Goal: Check status: Check status

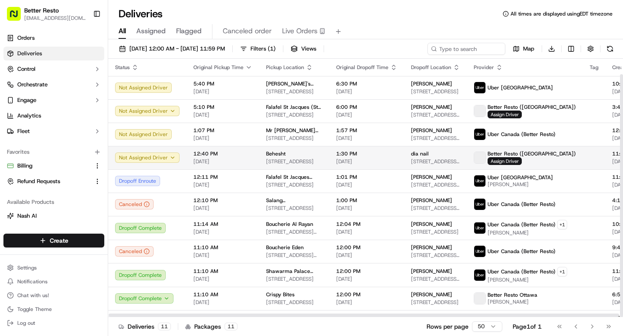
scroll to position [16, 0]
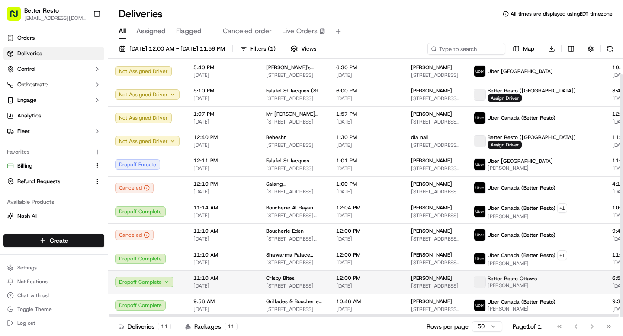
click at [259, 283] on td "Crispy Bites [STREET_ADDRESS]" at bounding box center [294, 282] width 70 height 23
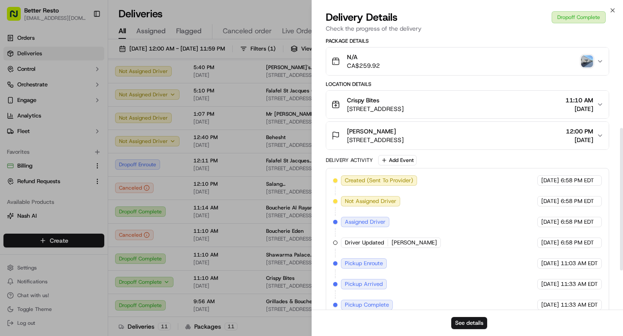
scroll to position [251, 0]
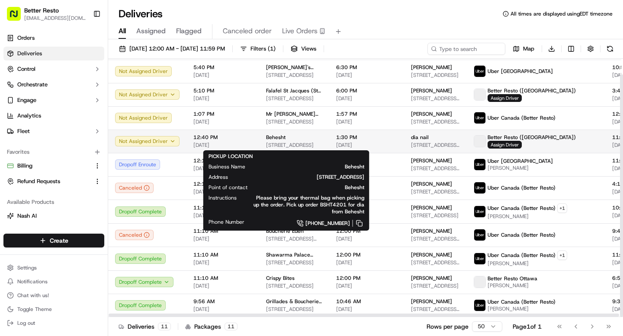
click at [273, 140] on span "Behesht" at bounding box center [275, 137] width 19 height 7
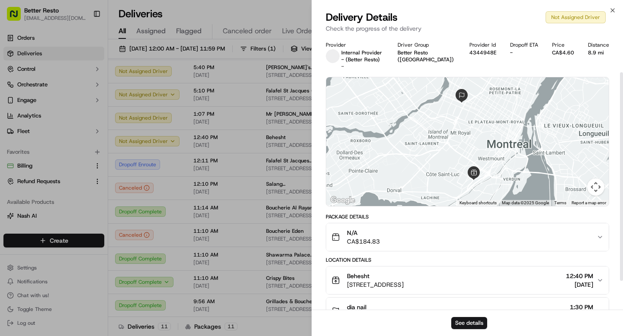
scroll to position [85, 0]
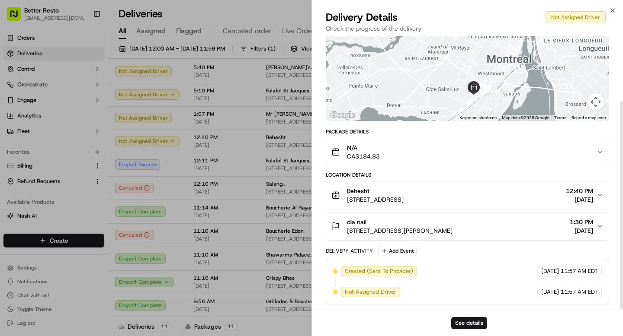
click at [449, 150] on div "N/A CA$184.83" at bounding box center [463, 152] width 265 height 17
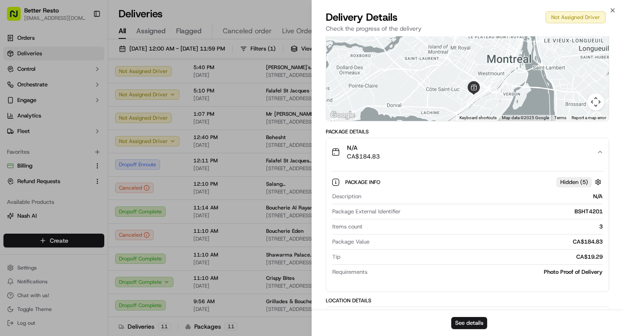
click at [449, 150] on div "N/A CA$184.83" at bounding box center [463, 152] width 265 height 17
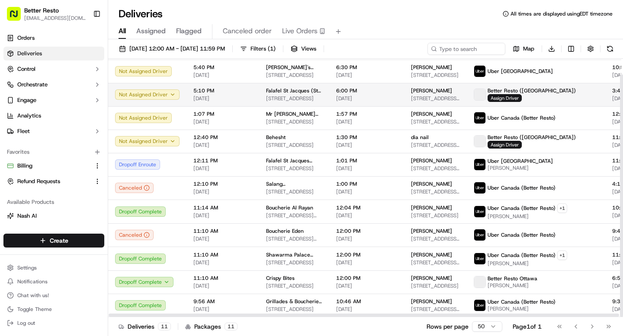
click at [253, 102] on td "5:10 PM [DATE]" at bounding box center [222, 94] width 73 height 23
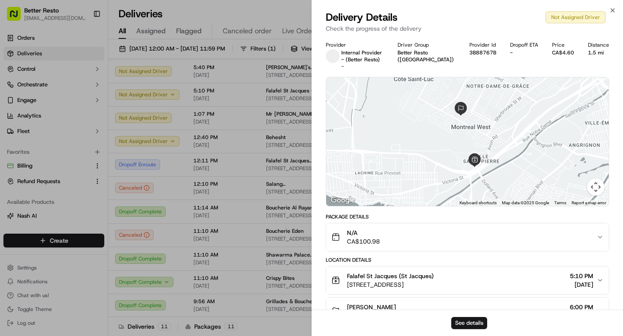
click at [470, 239] on div "N/A CA$100.98" at bounding box center [463, 237] width 265 height 17
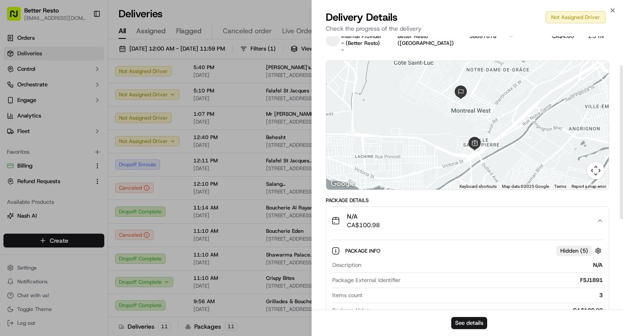
scroll to position [0, 0]
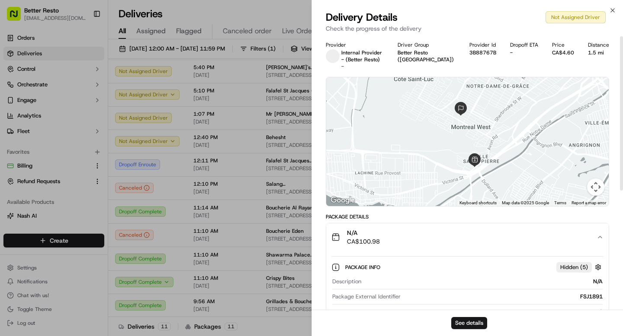
click at [471, 237] on div "N/A CA$100.98" at bounding box center [463, 237] width 265 height 17
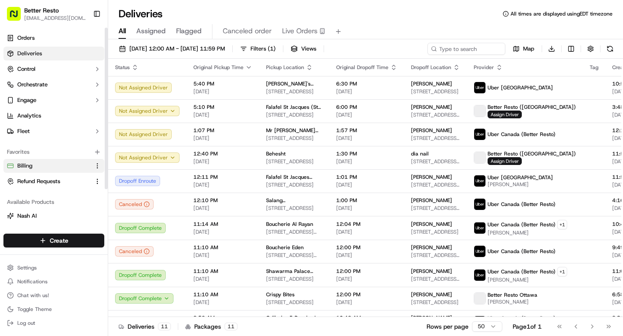
click at [42, 168] on link "Billing" at bounding box center [48, 166] width 83 height 8
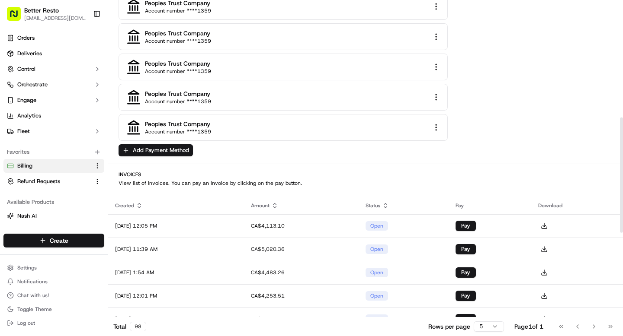
scroll to position [398, 0]
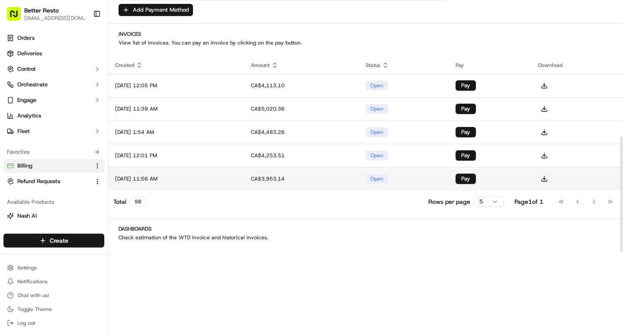
click at [244, 176] on td "[DATE] 11:56 AM" at bounding box center [176, 178] width 136 height 23
